Goal: Communication & Community: Answer question/provide support

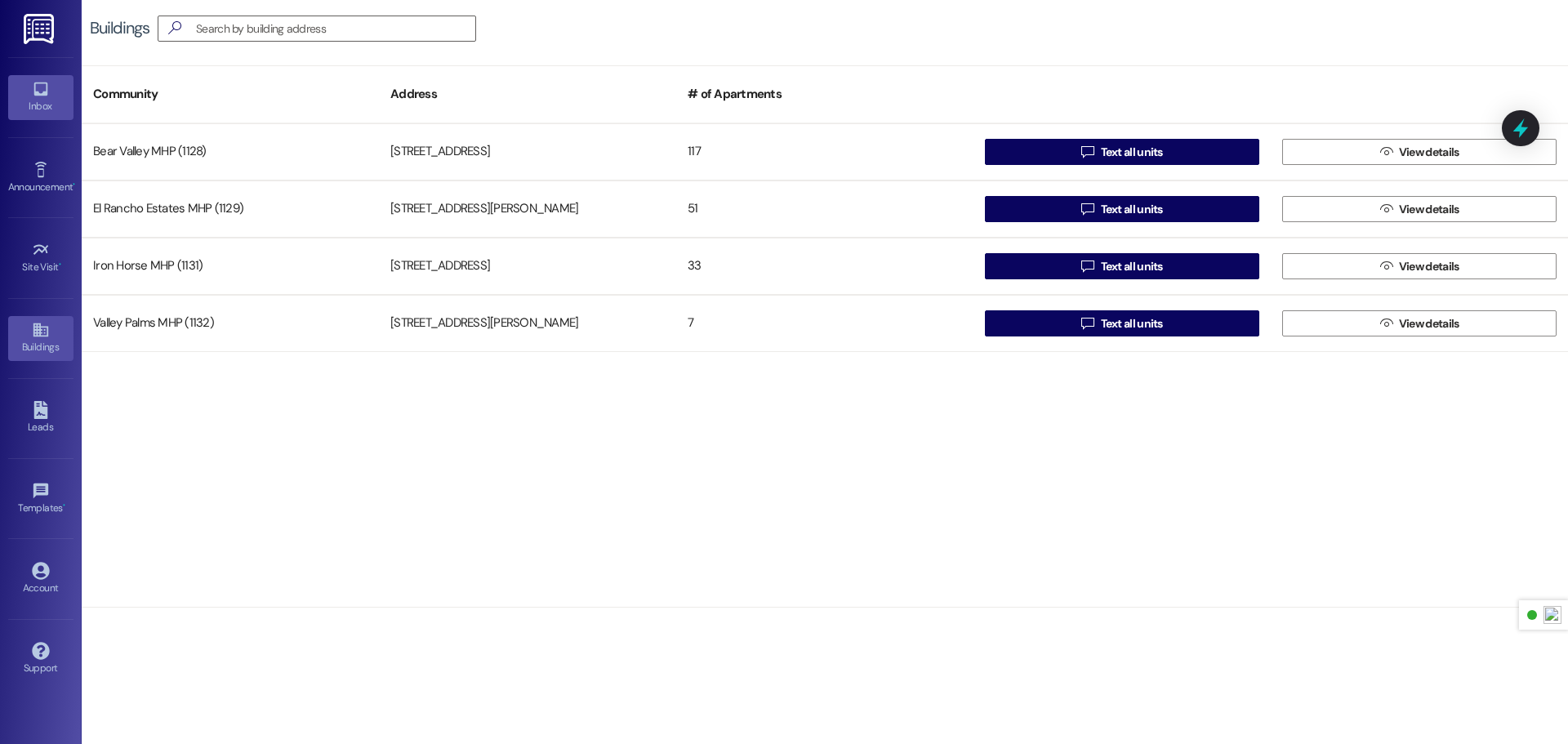
click at [67, 98] on div "Inbox" at bounding box center [40, 106] width 82 height 16
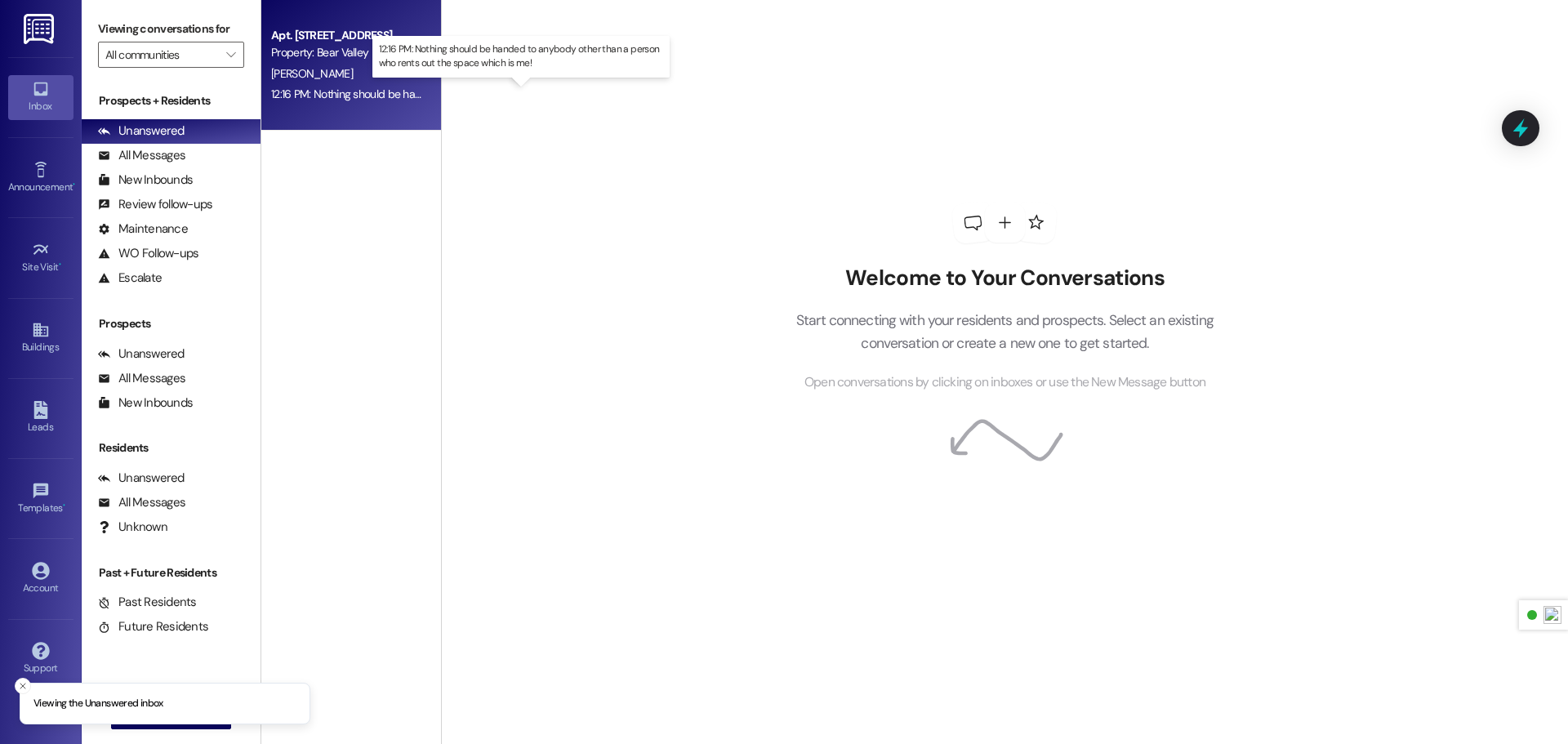
click at [355, 100] on div "12:16 PM: Nothing should be handed to anybody other than a person who rents out…" at bounding box center [523, 94] width 504 height 15
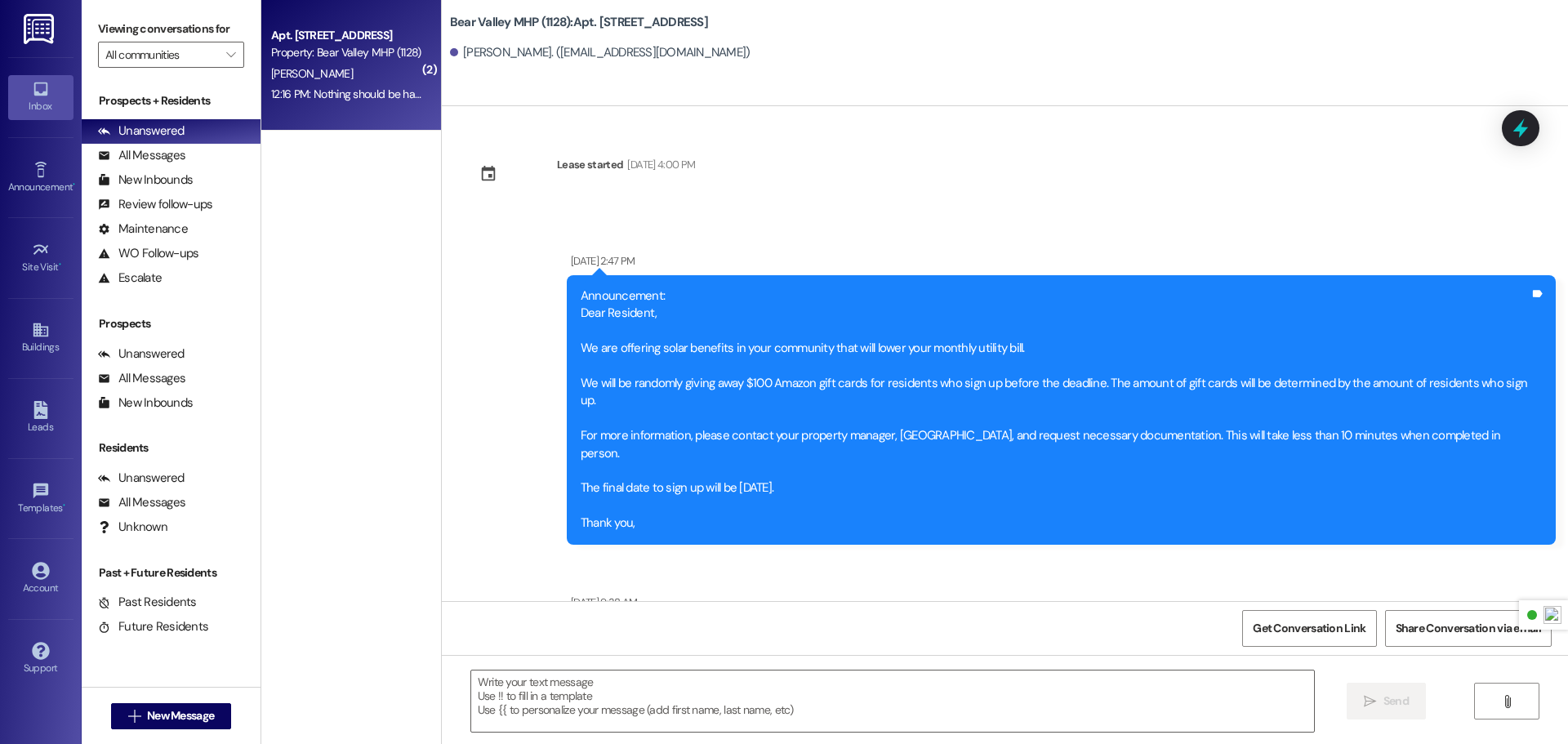
scroll to position [73816, 0]
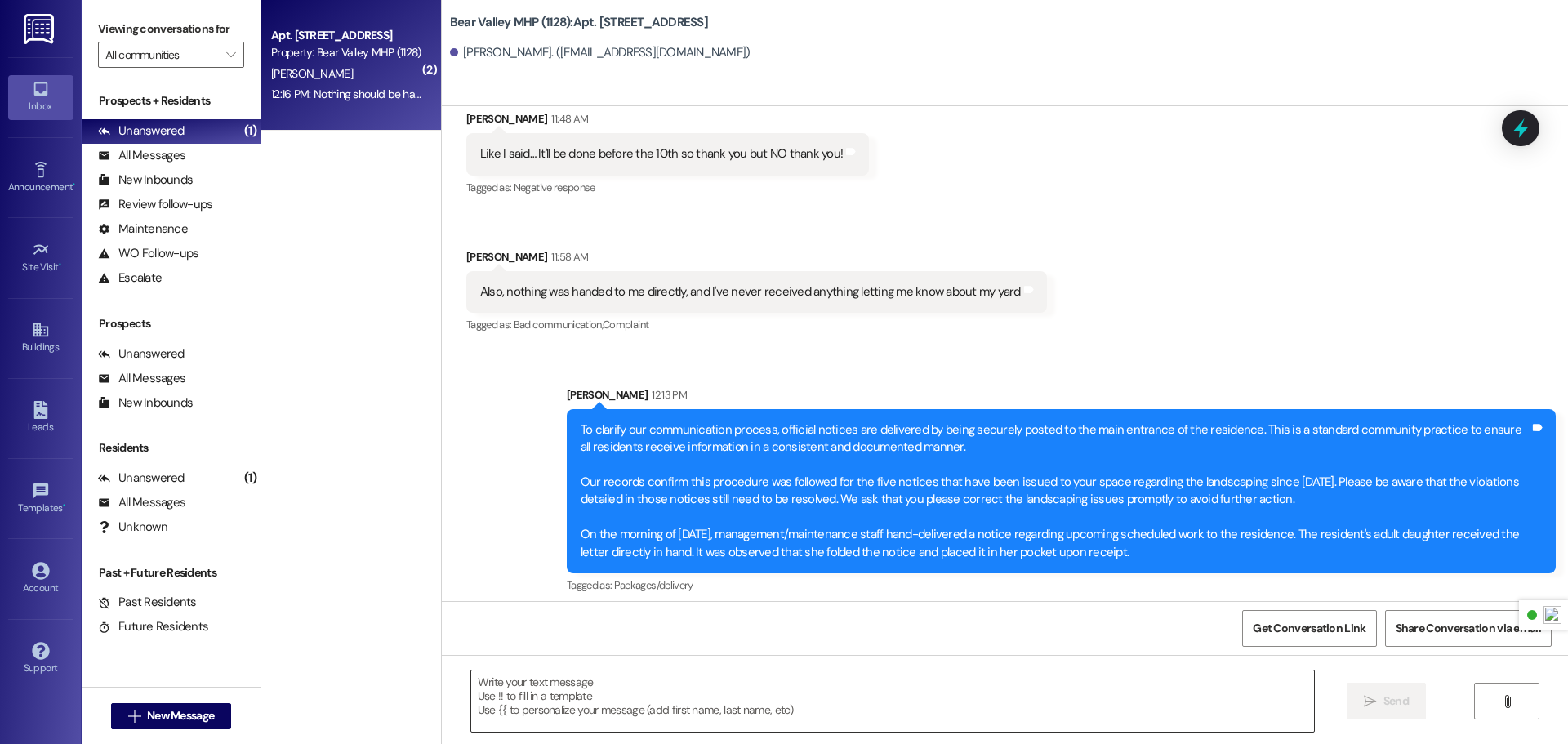
click at [597, 686] on textarea at bounding box center [893, 701] width 843 height 61
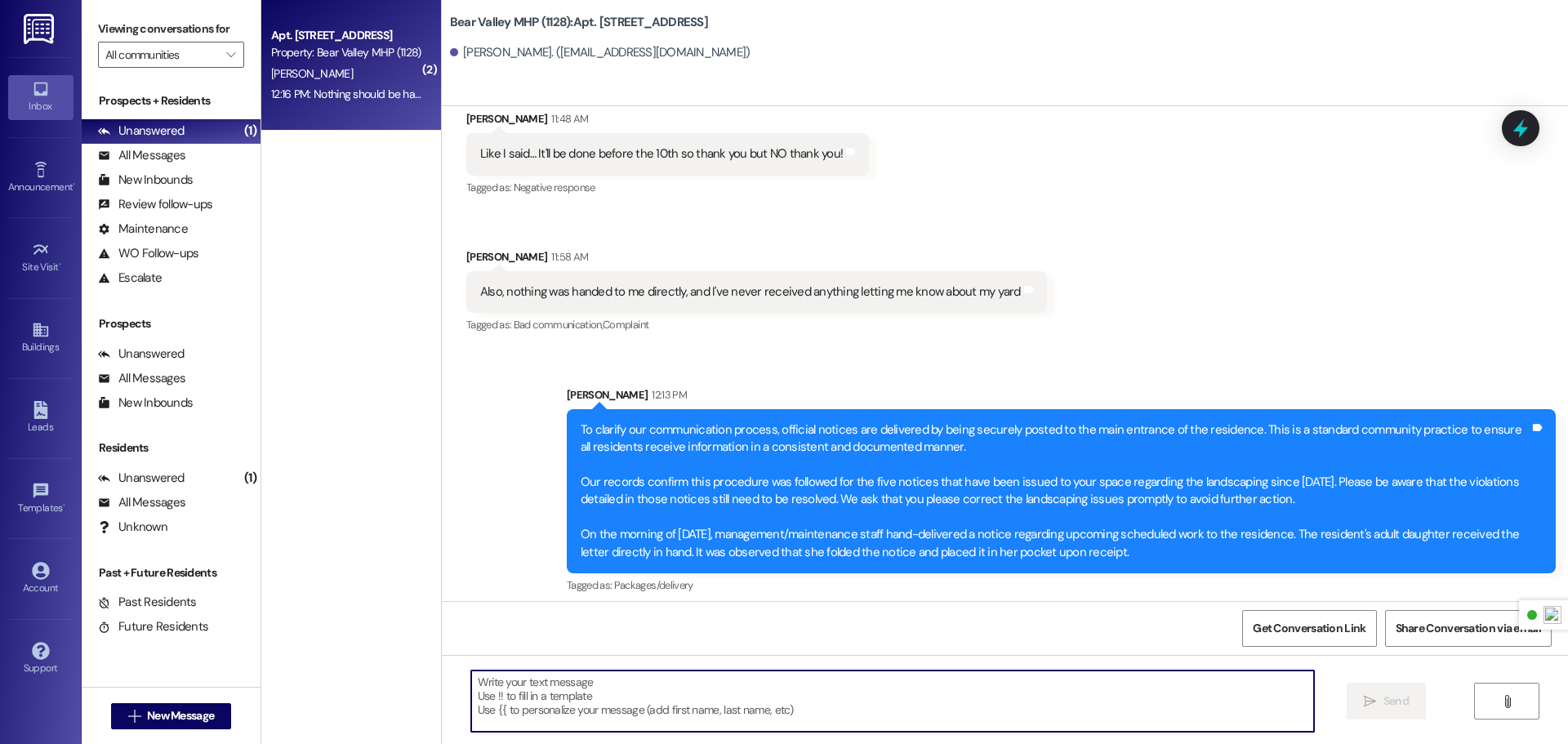
paste textarea "Our standard procedure is to deliver notices to any adult occupant to ensure th…"
type textarea "Our standard procedure is to deliver notices to any adult occupant to ensure th…"
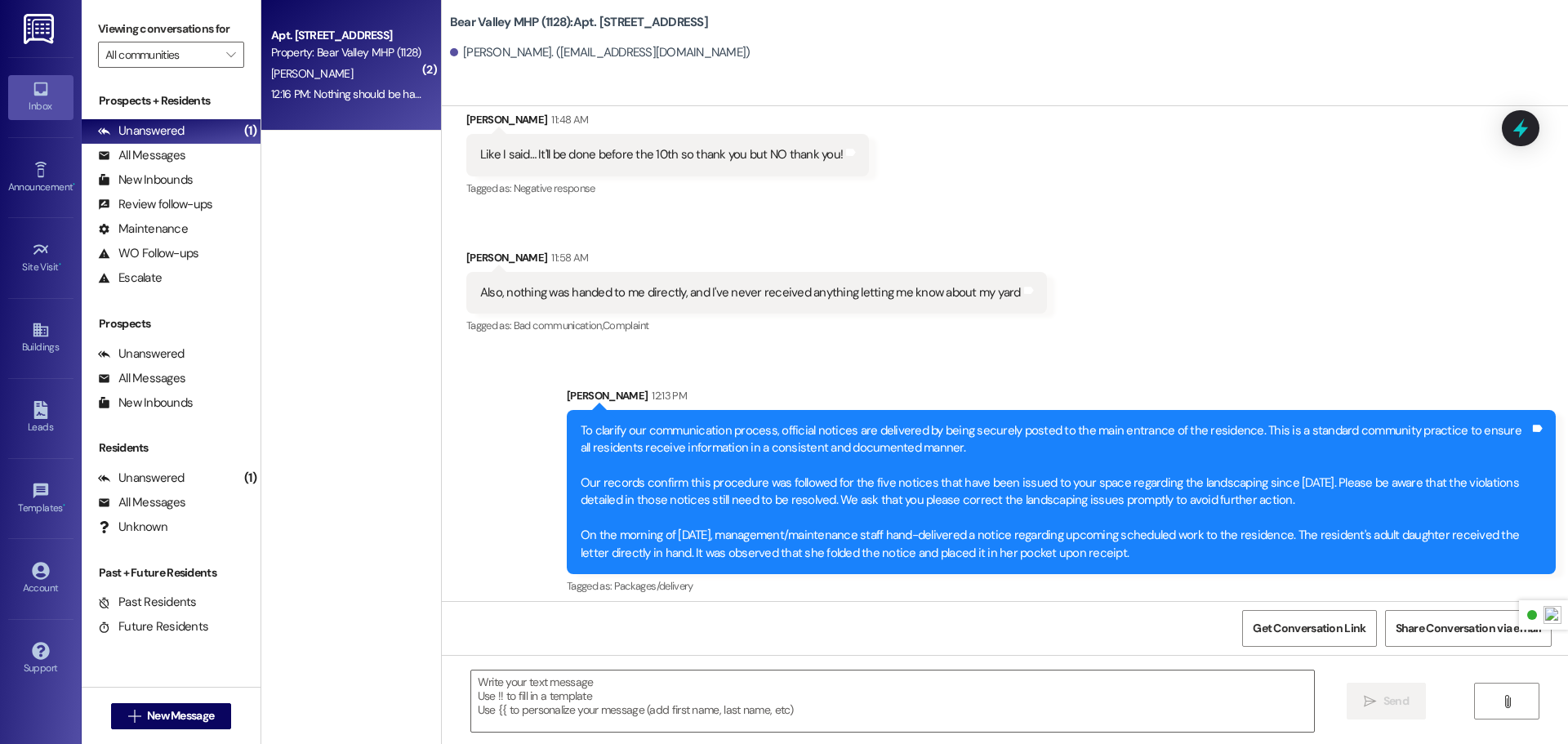
click at [32, 41] on img at bounding box center [40, 28] width 34 height 30
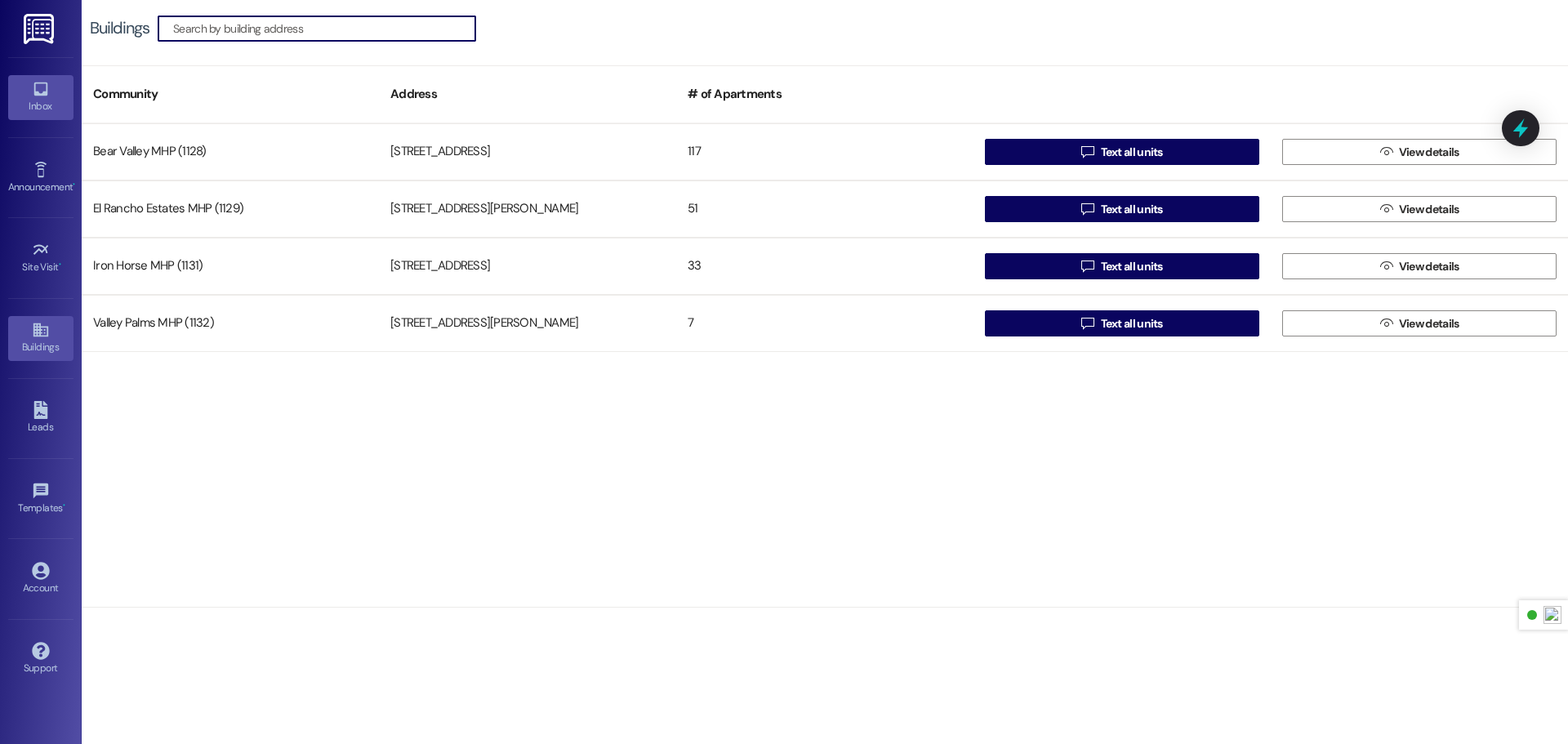
click at [32, 91] on icon at bounding box center [40, 88] width 18 height 18
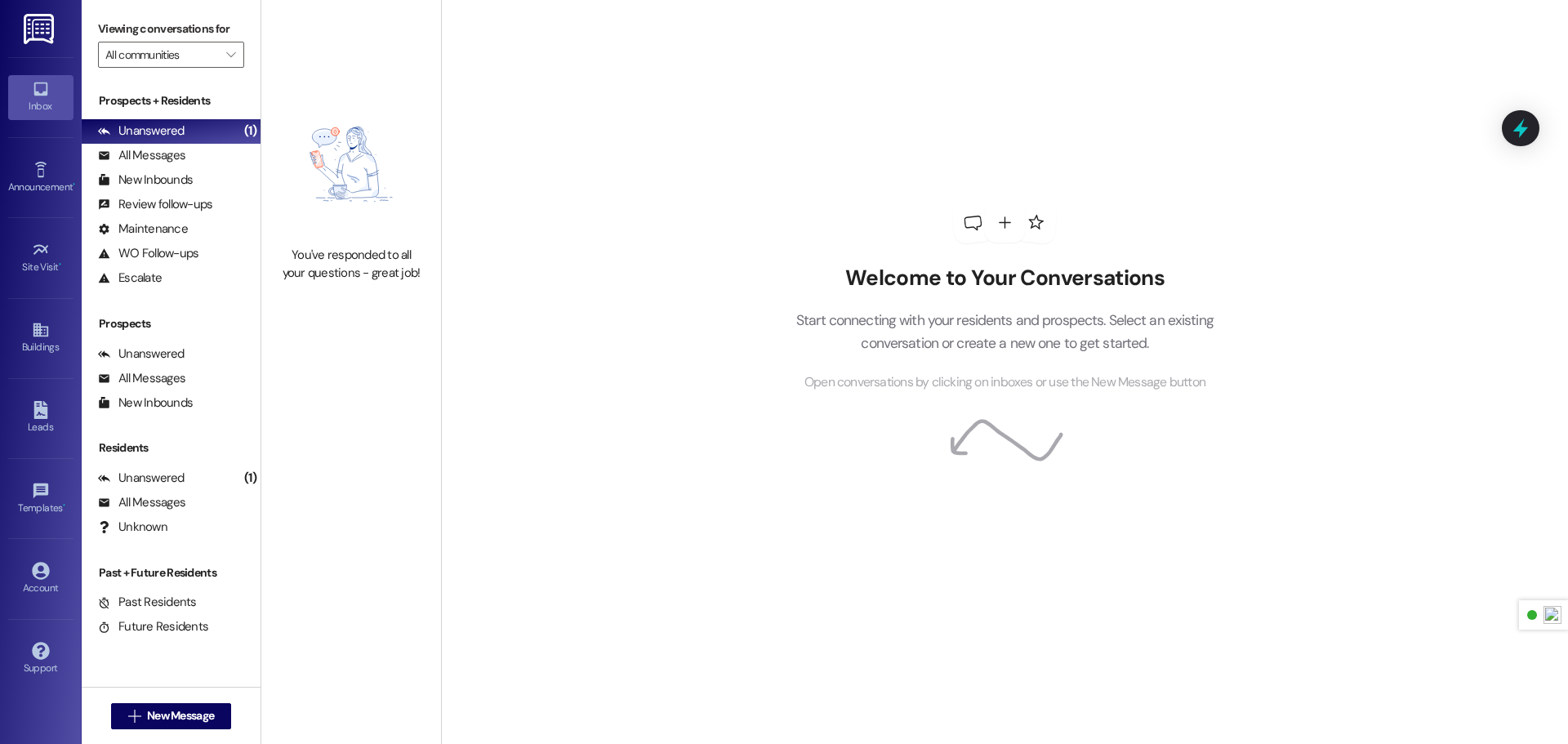
click at [58, 27] on link at bounding box center [40, 28] width 52 height 58
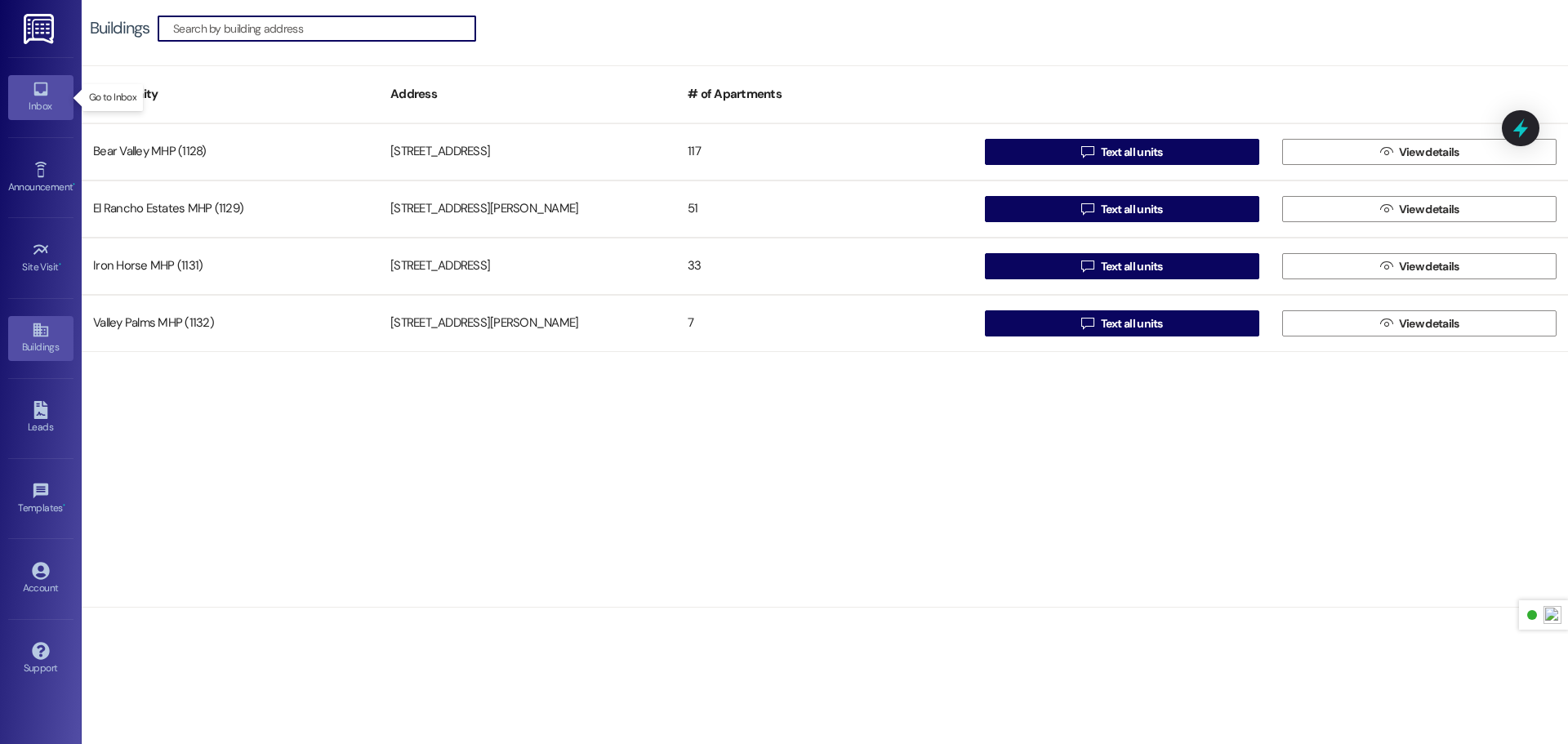
click at [44, 108] on div "Inbox" at bounding box center [40, 106] width 82 height 16
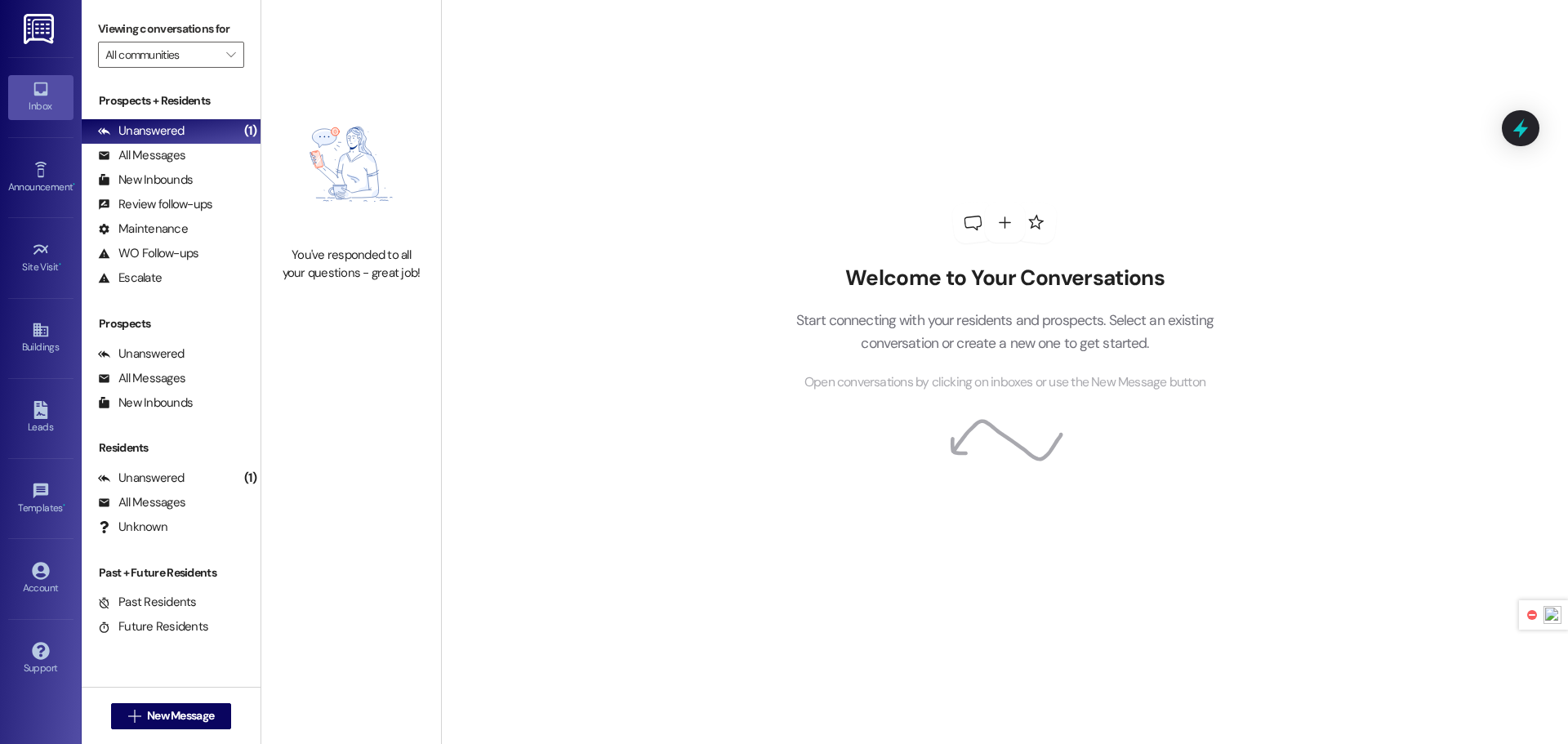
click at [38, 38] on img at bounding box center [40, 28] width 34 height 30
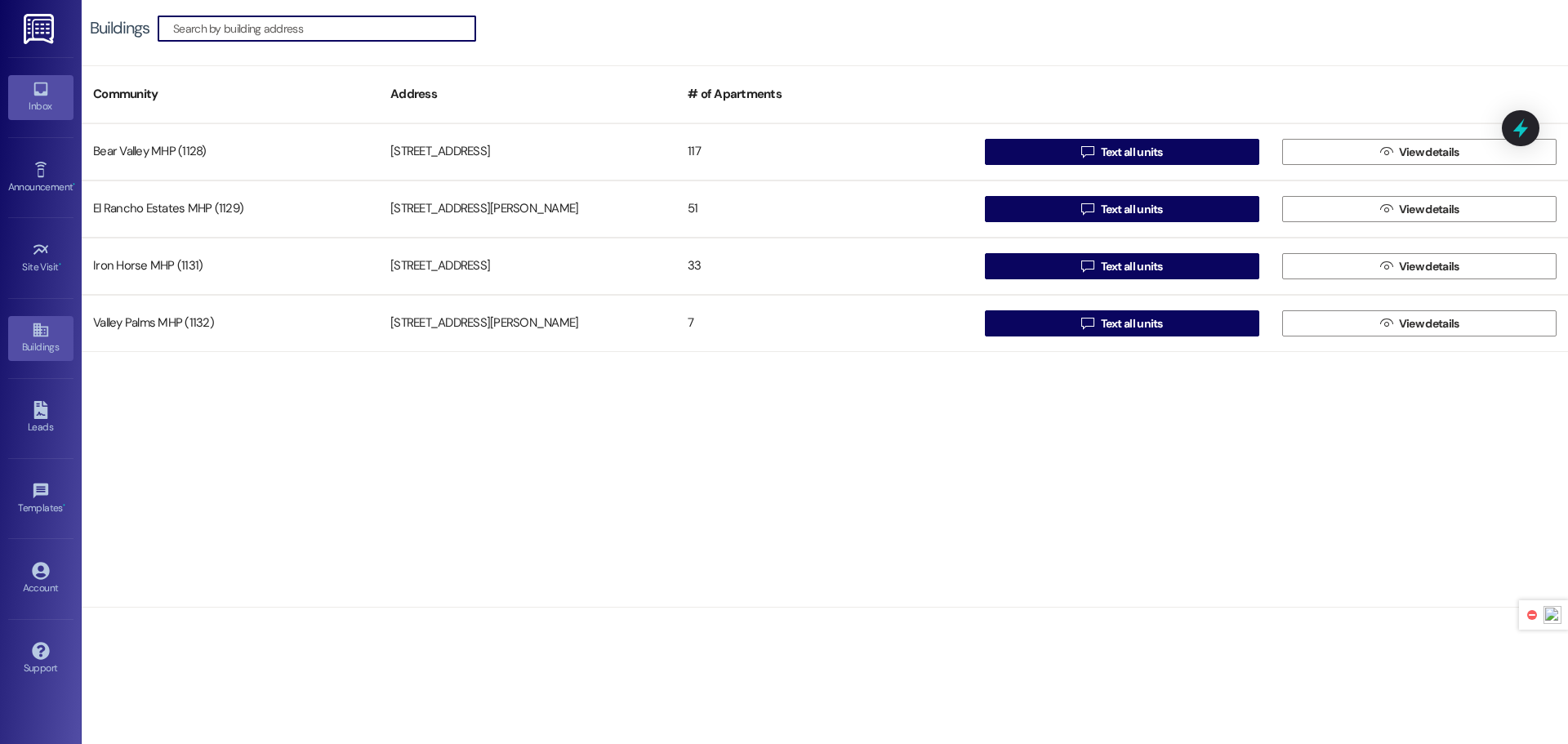
click at [36, 112] on div "Inbox" at bounding box center [40, 106] width 82 height 16
